Goal: Find specific page/section: Find specific page/section

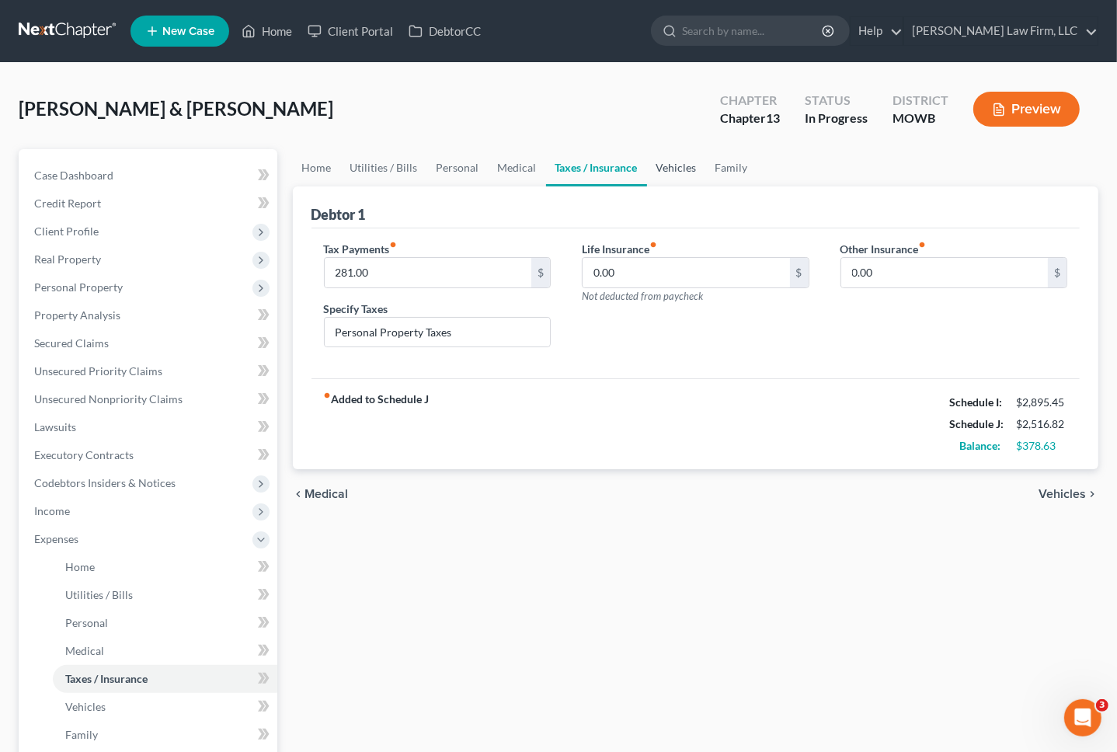
click at [677, 172] on link "Vehicles" at bounding box center [676, 167] width 59 height 37
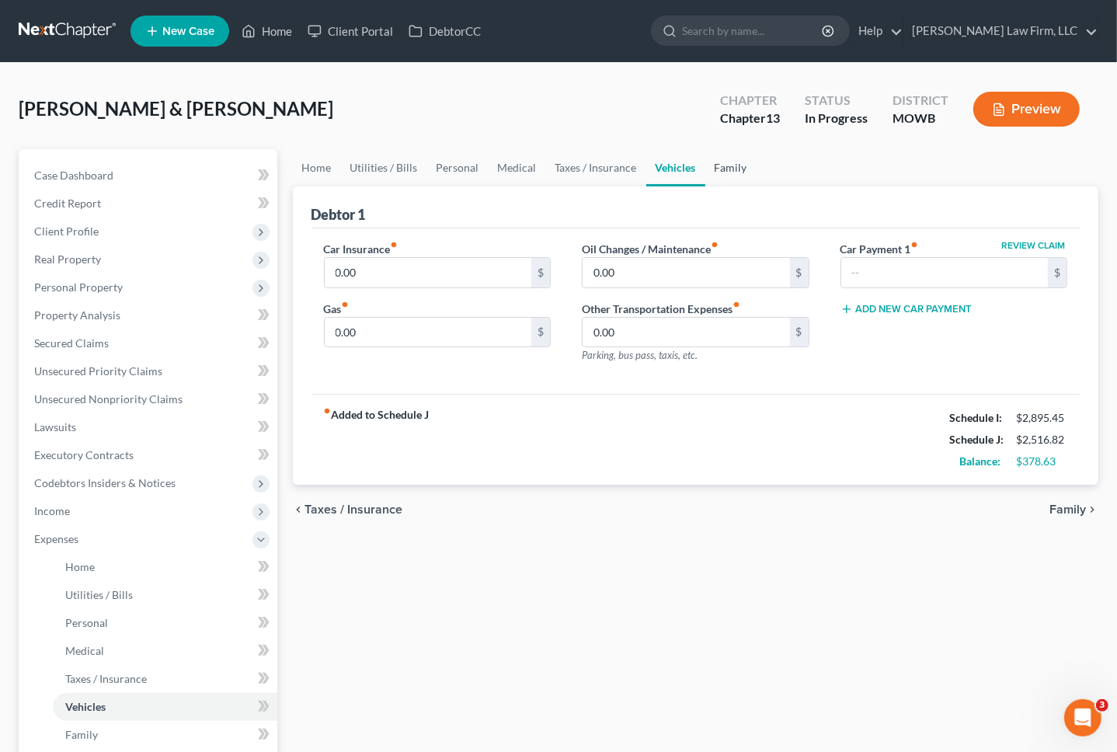
click at [740, 162] on link "Family" at bounding box center [730, 167] width 51 height 37
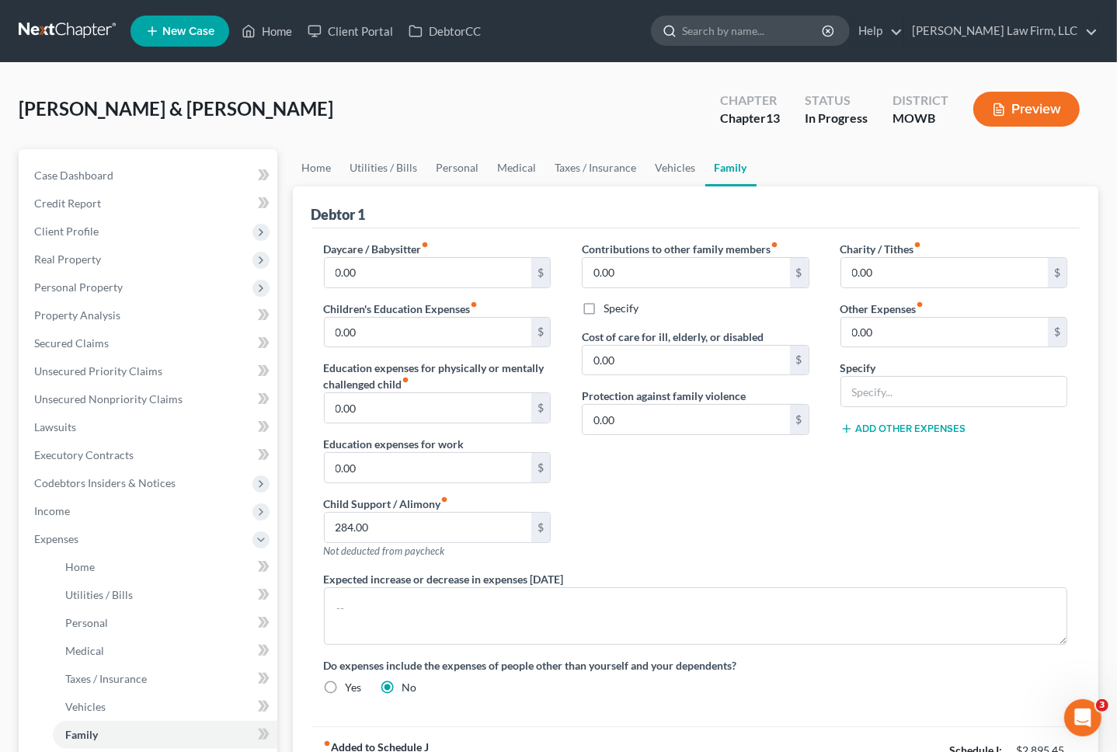
click at [816, 36] on input "search" at bounding box center [753, 30] width 142 height 29
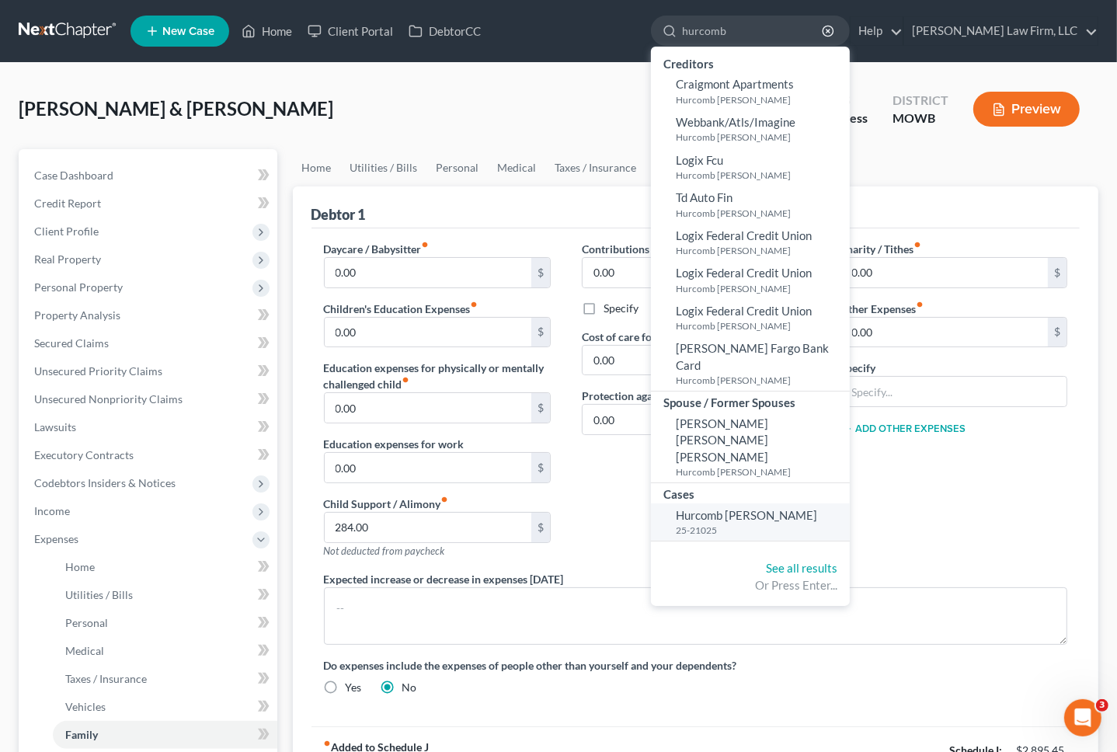
type input "hurcomb"
click at [793, 508] on span "Hurcomb [PERSON_NAME]" at bounding box center [746, 515] width 141 height 14
select select "4"
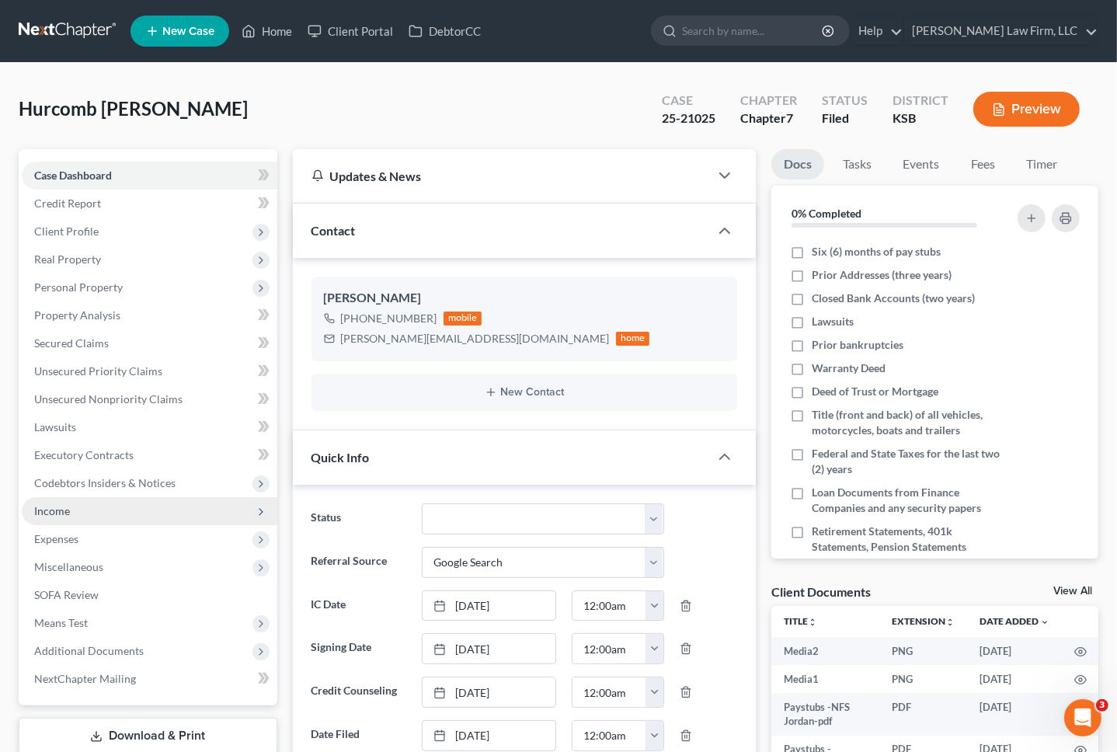
scroll to position [7989, 0]
click at [157, 288] on span "Personal Property" at bounding box center [150, 287] width 256 height 28
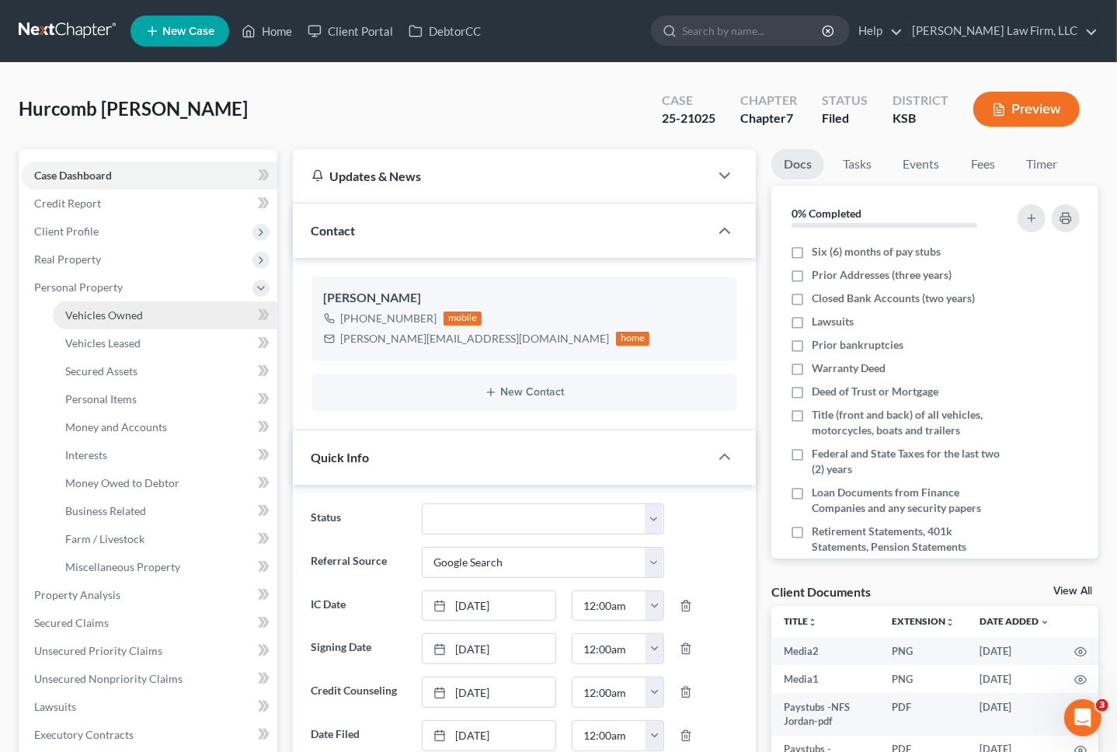
click at [152, 314] on link "Vehicles Owned" at bounding box center [165, 315] width 224 height 28
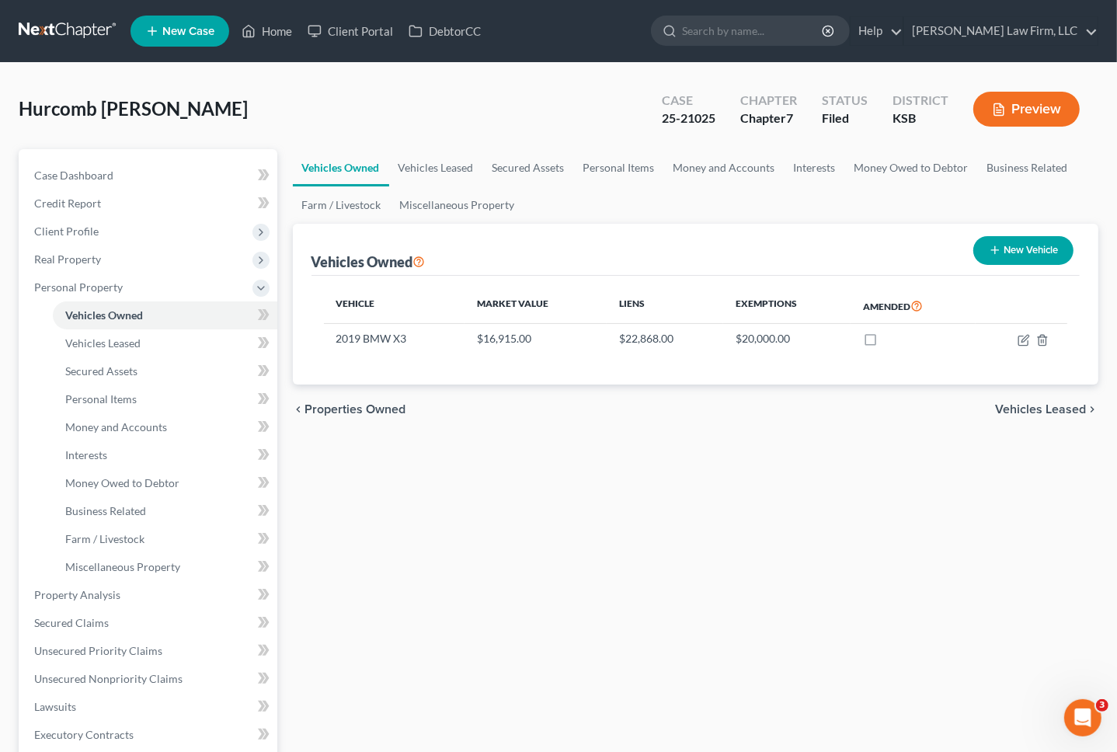
click at [1060, 104] on button "Preview" at bounding box center [1026, 109] width 106 height 35
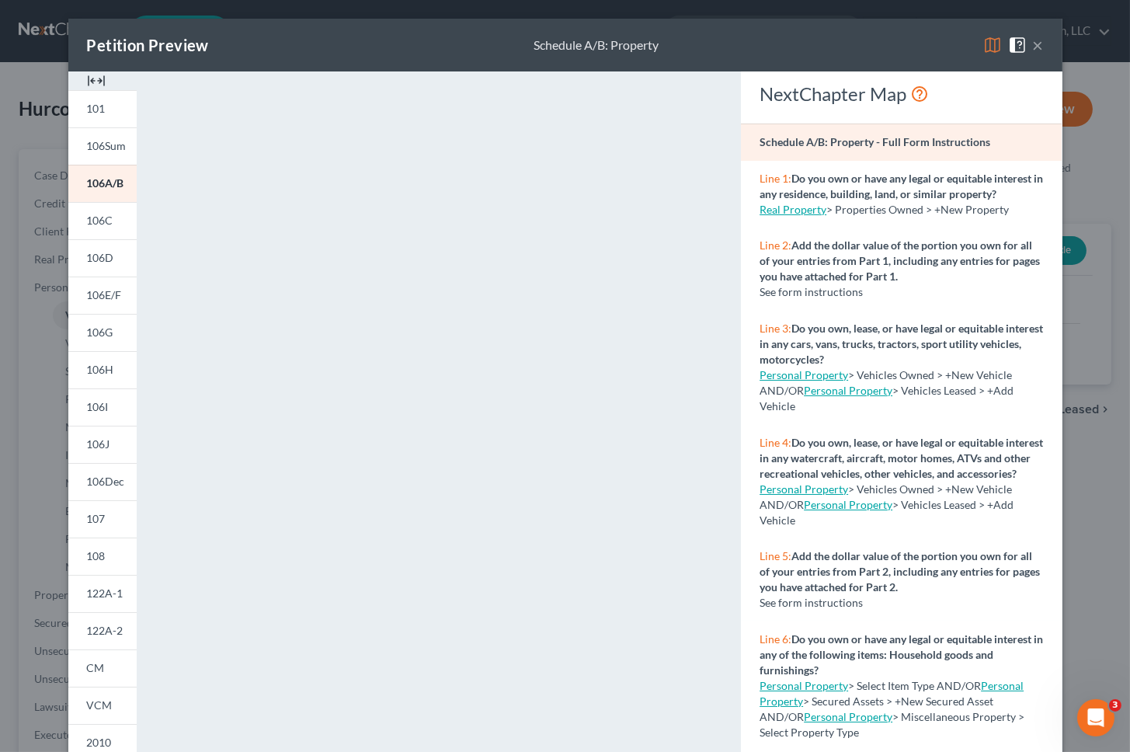
click at [33, 558] on div "Petition Preview Schedule A/B: Property × 101 106Sum 106A/B 106C 106D 106E/F 10…" at bounding box center [565, 376] width 1130 height 752
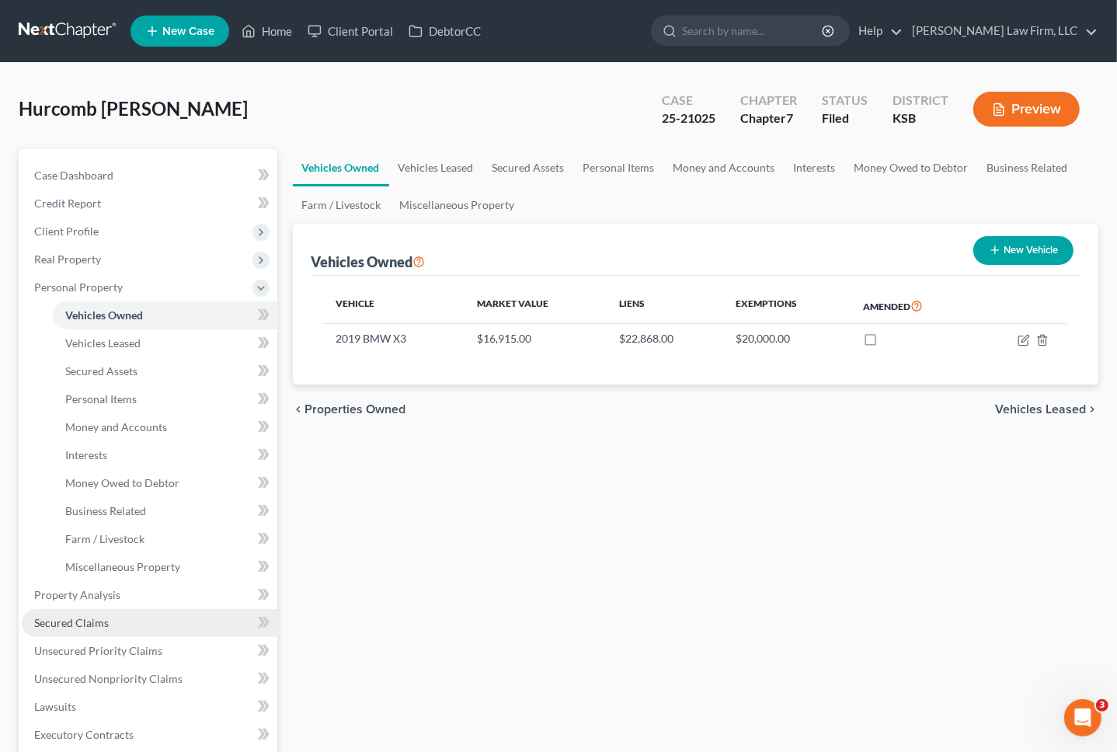
click at [130, 628] on link "Secured Claims" at bounding box center [150, 623] width 256 height 28
